Goal: Information Seeking & Learning: Learn about a topic

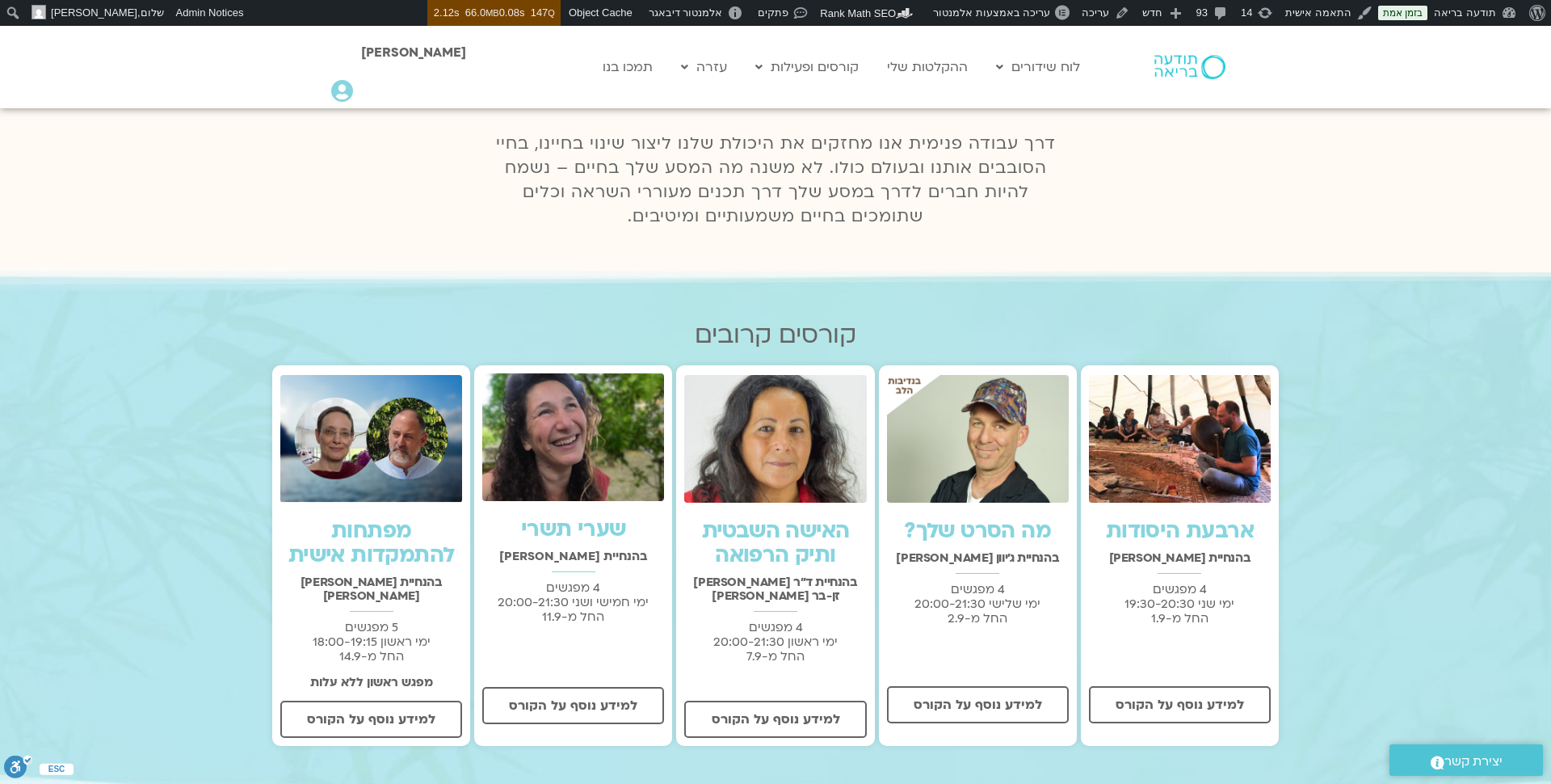
scroll to position [328, 0]
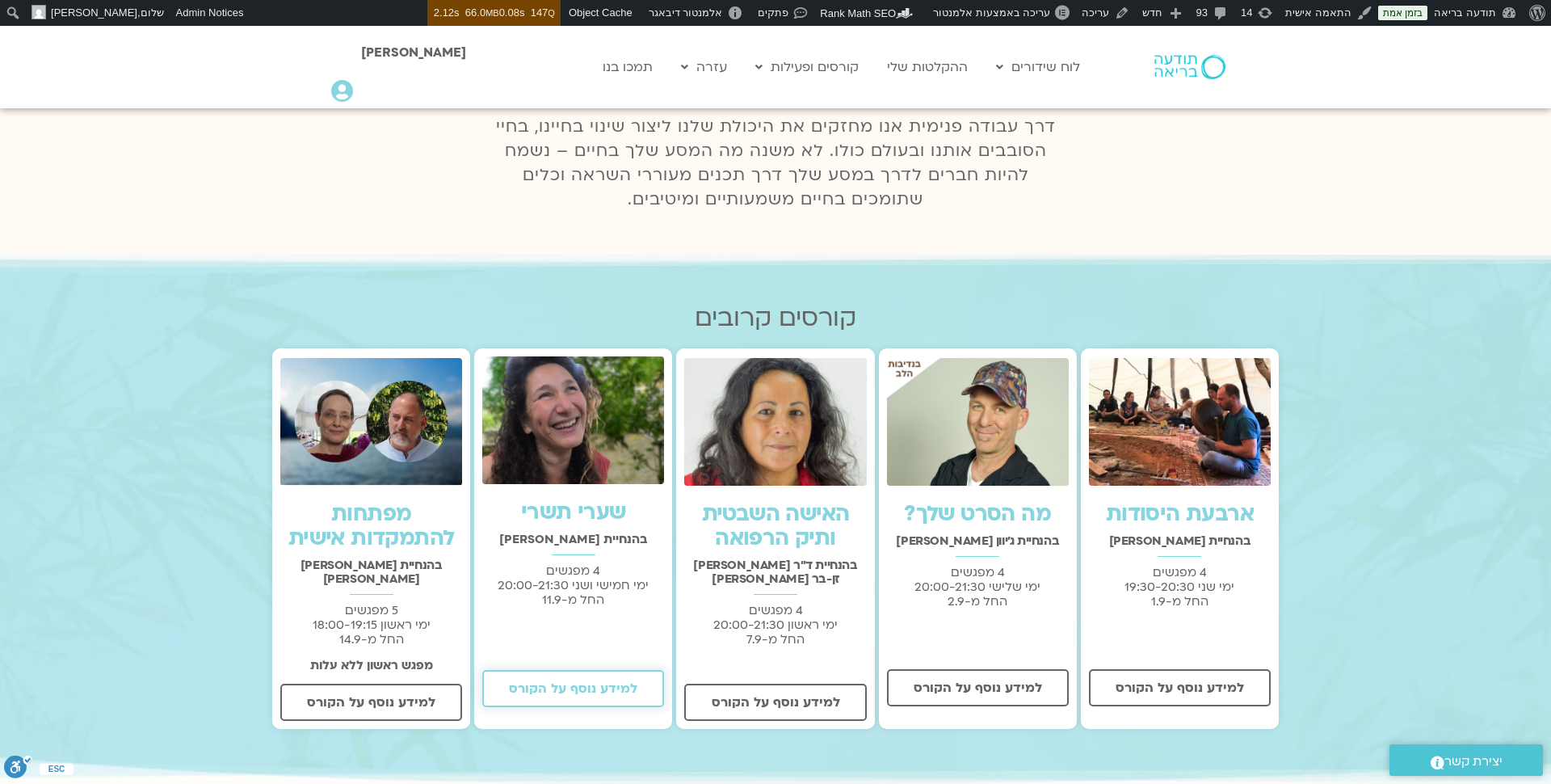
click at [581, 684] on span "למידע נוסף על הקורס" at bounding box center [573, 688] width 129 height 14
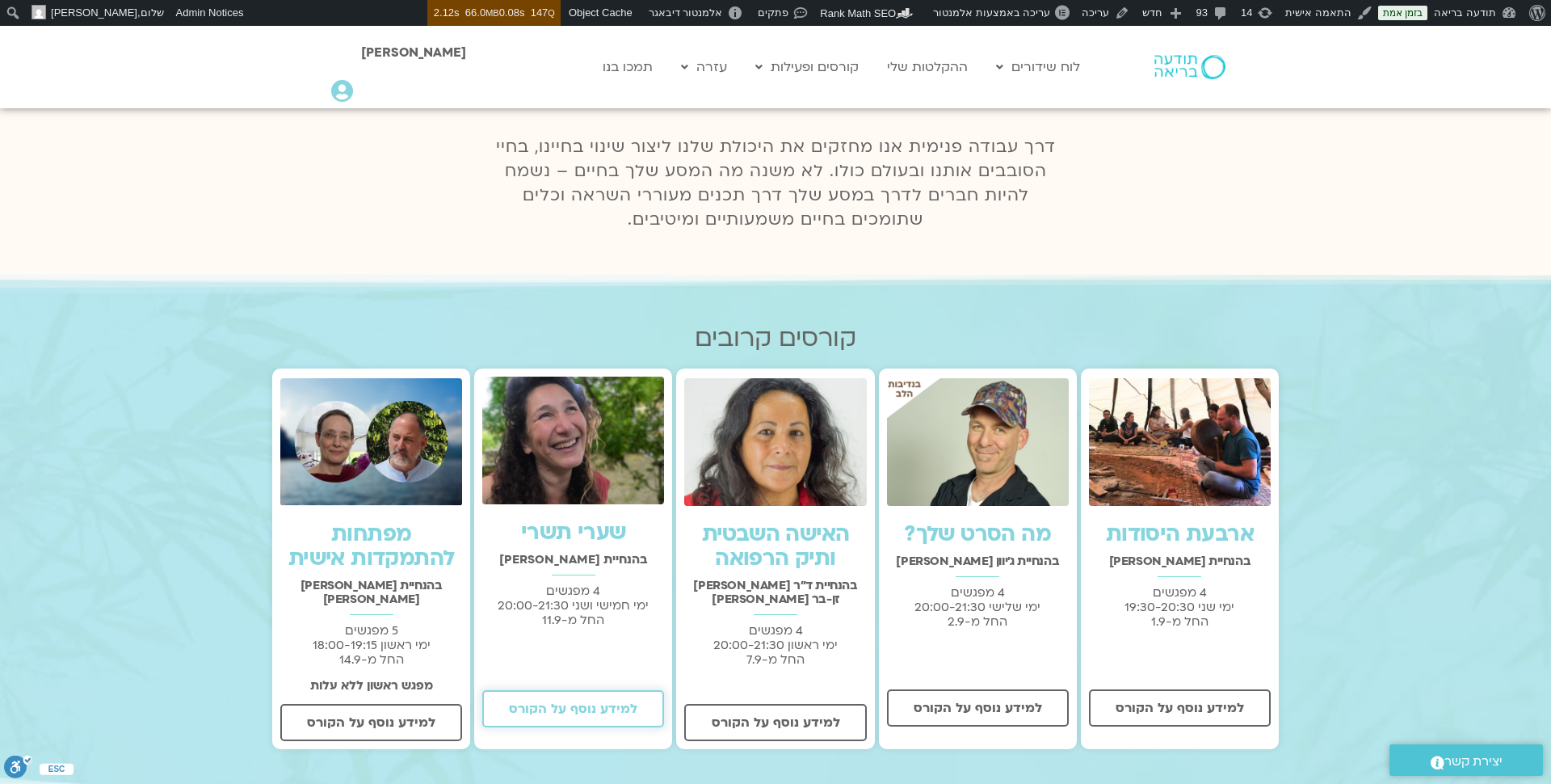
scroll to position [215, 0]
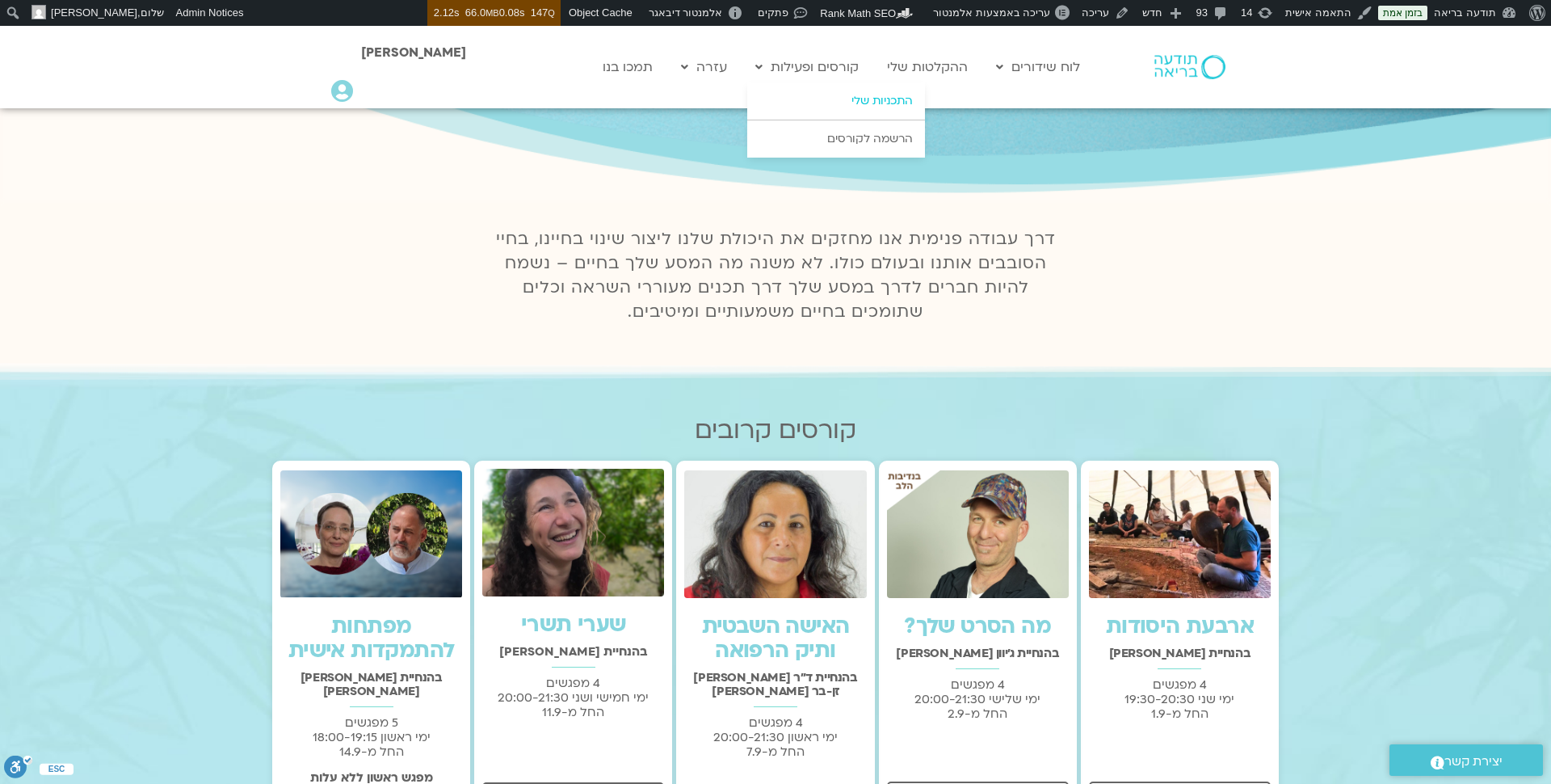
click at [851, 101] on link "התכניות שלי" at bounding box center [836, 100] width 177 height 37
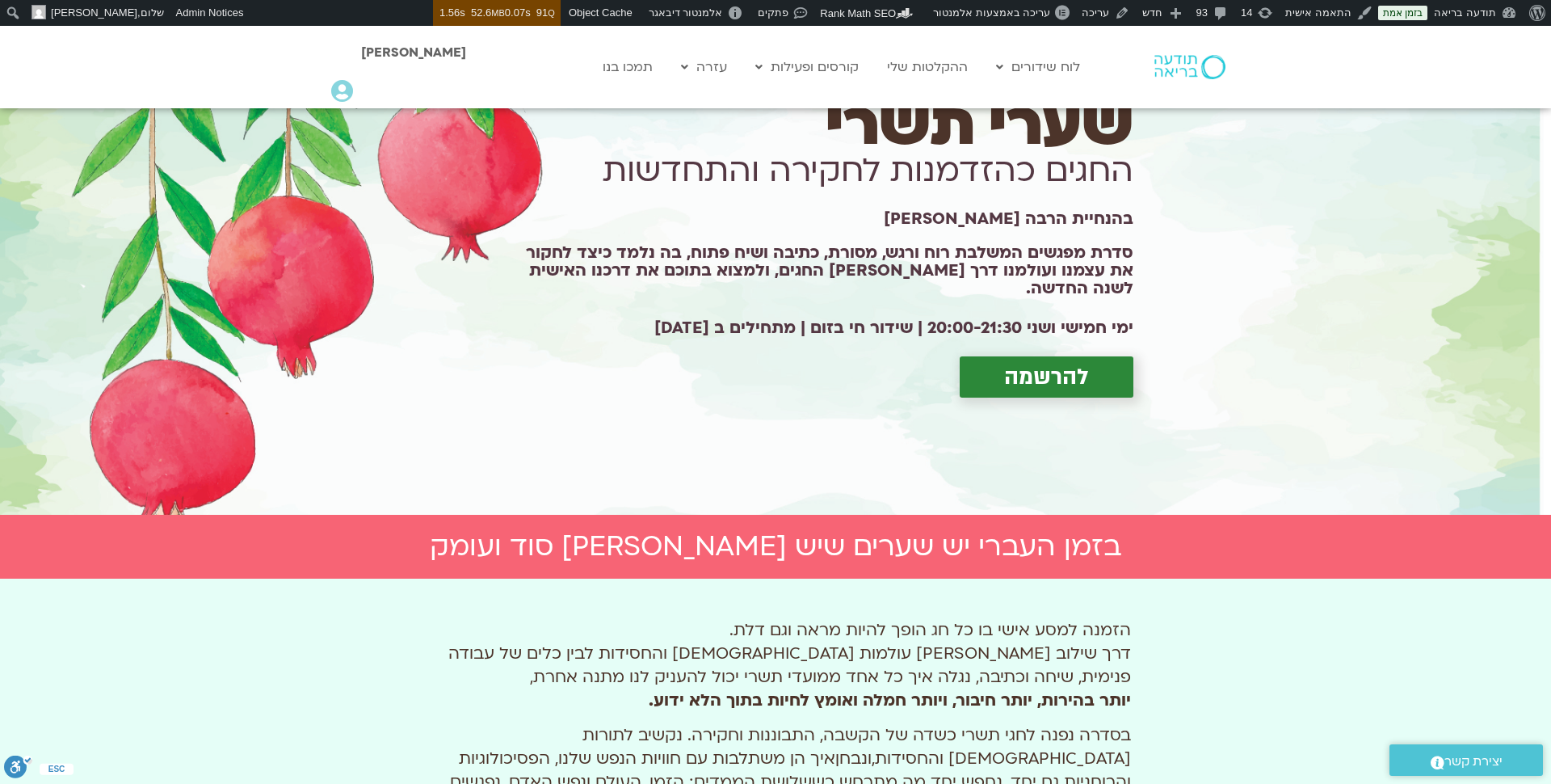
scroll to position [101, 0]
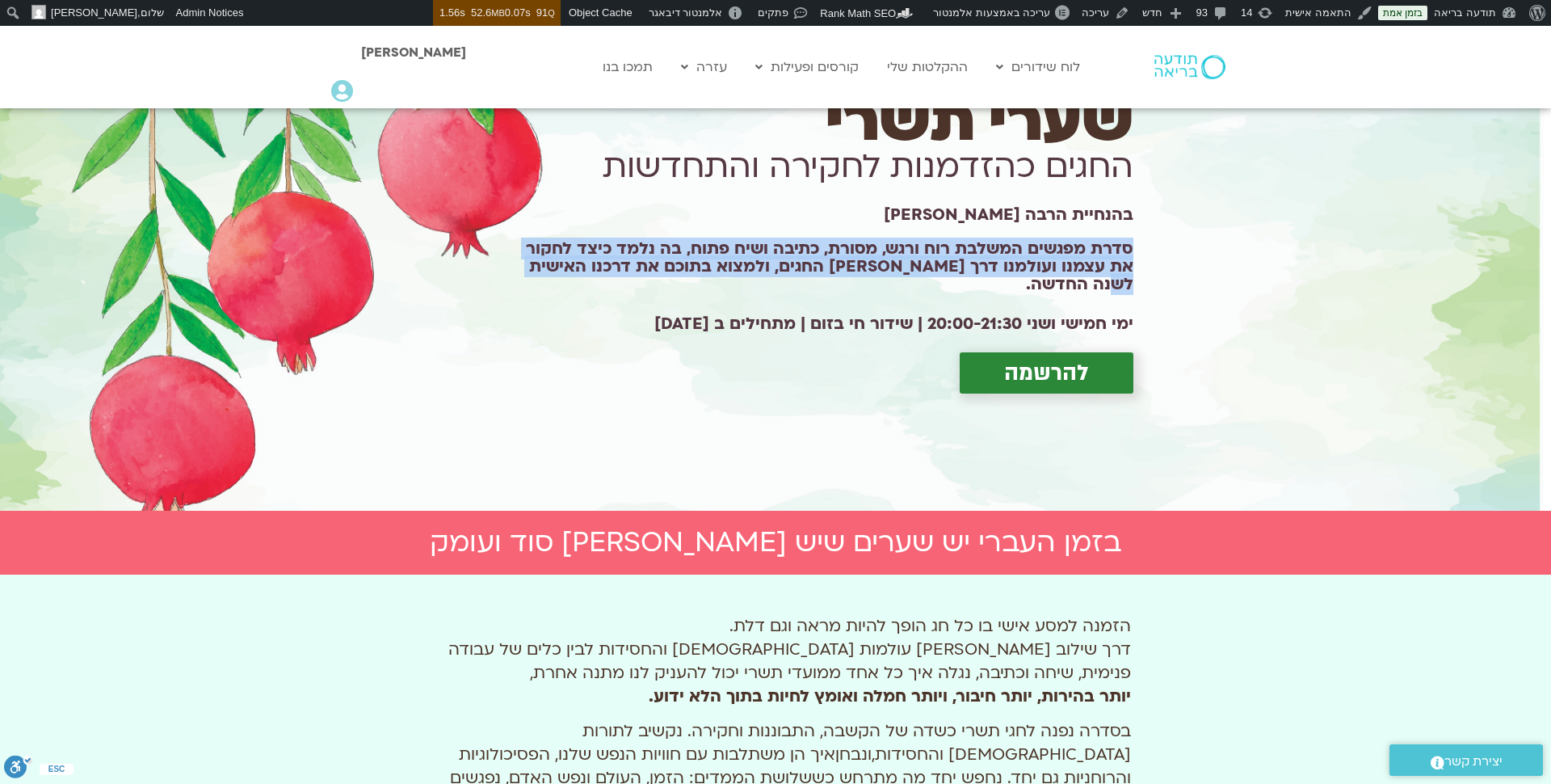
drag, startPoint x: 1122, startPoint y: 258, endPoint x: 512, endPoint y: 293, distance: 611.0
click at [512, 293] on div "[PERSON_NAME] תשרי החגים כהזדמנות לחקירה והתחדשות בהנחיית הרבה [PERSON_NAME] סד…" at bounding box center [816, 258] width 649 height 299
copy h1 "סדרת מפגשים המשלבת רוח ורגש, מסורת, כתיבה ושיח פתוח, בה נלמד כיצד לחקור את עצמנ…"
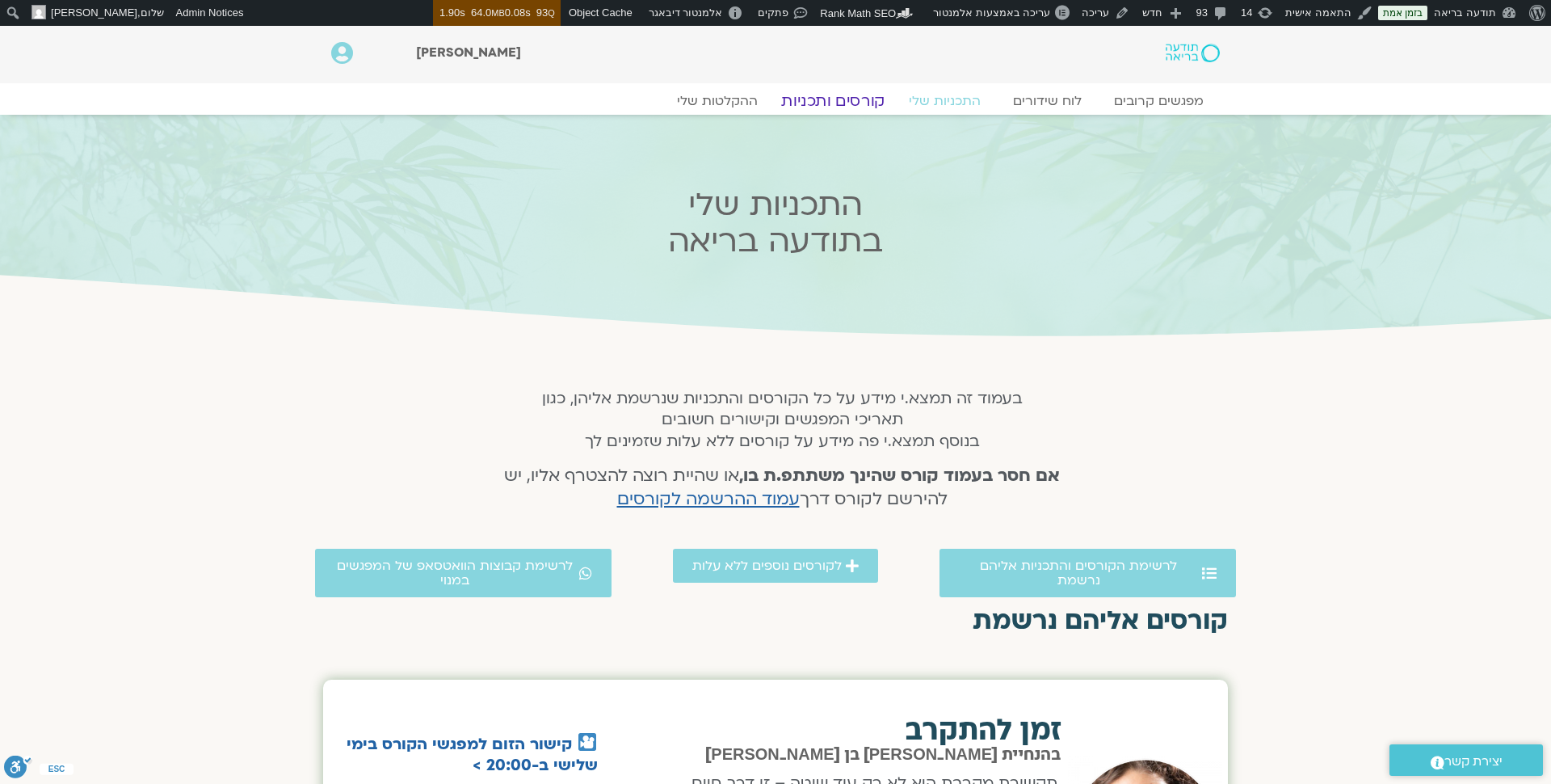
click at [862, 101] on link "קורסים ותכניות" at bounding box center [832, 100] width 142 height 19
